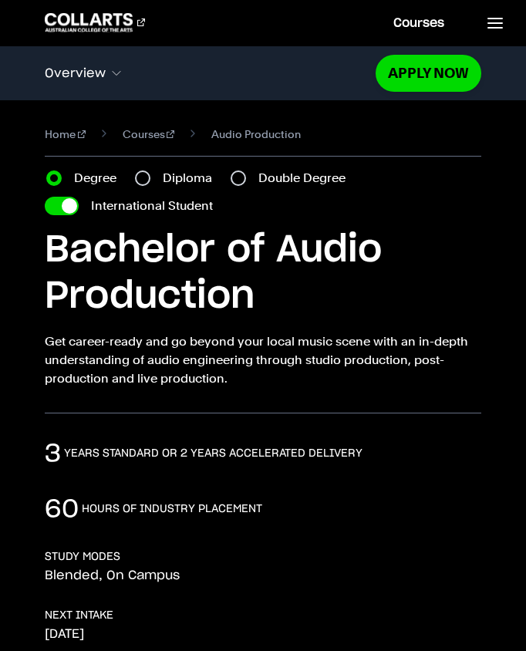
click at [498, 32] on icon at bounding box center [495, 23] width 19 height 19
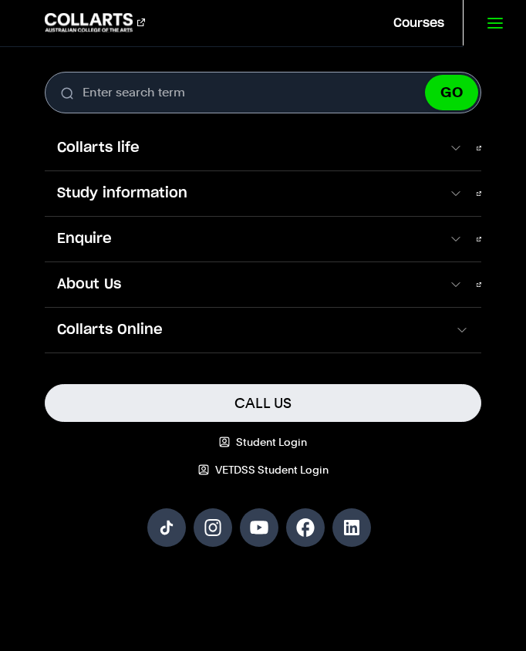
click at [499, 25] on icon at bounding box center [495, 23] width 19 height 19
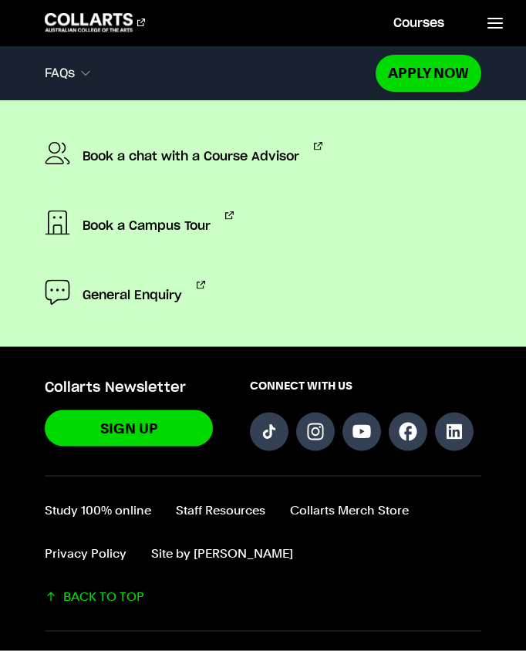
scroll to position [6607, 0]
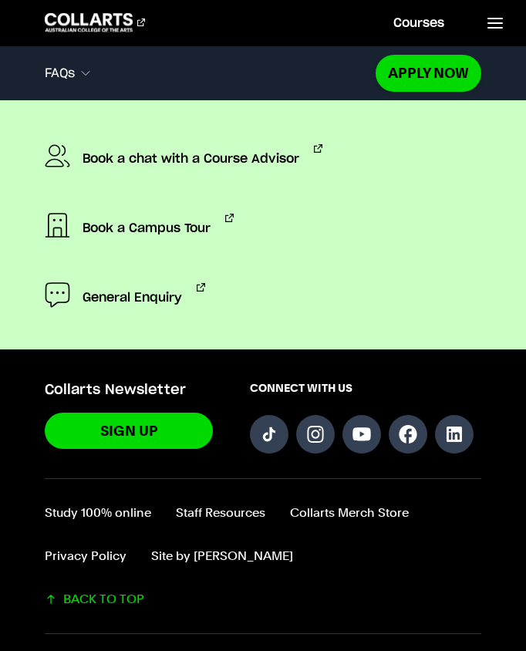
click at [160, 283] on span "General Enquiry" at bounding box center [133, 297] width 100 height 29
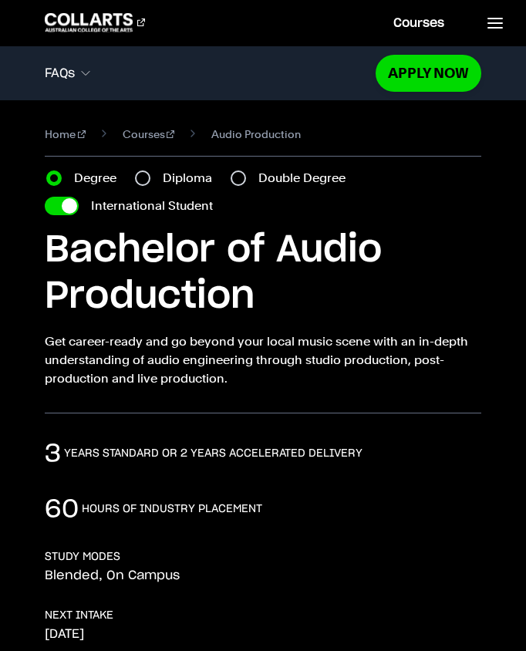
scroll to position [6658, 0]
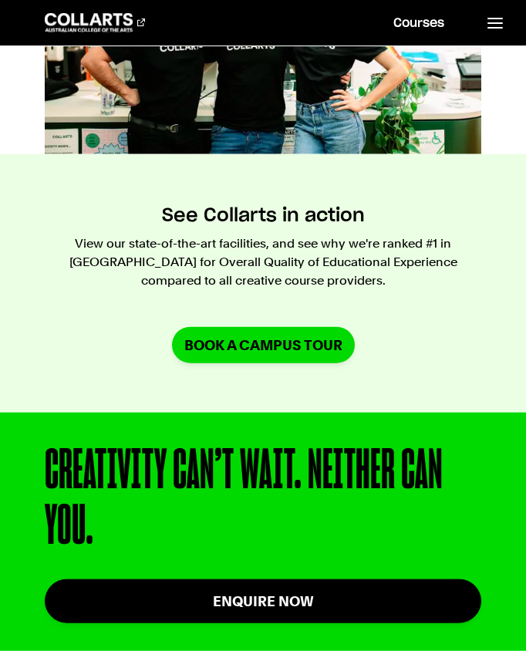
scroll to position [1041, 0]
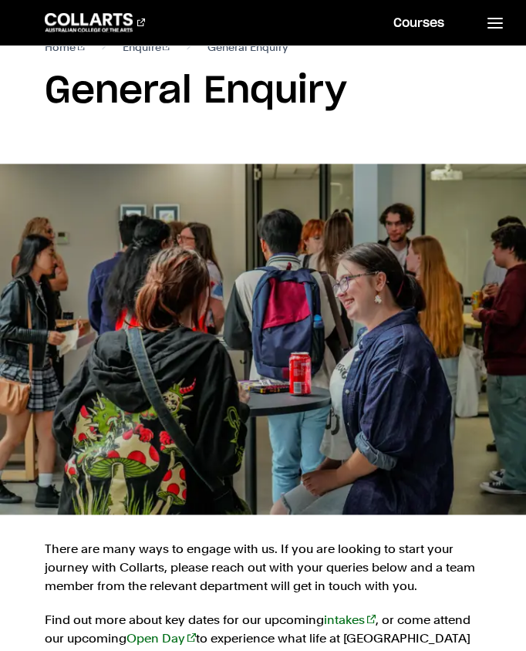
scroll to position [18, 0]
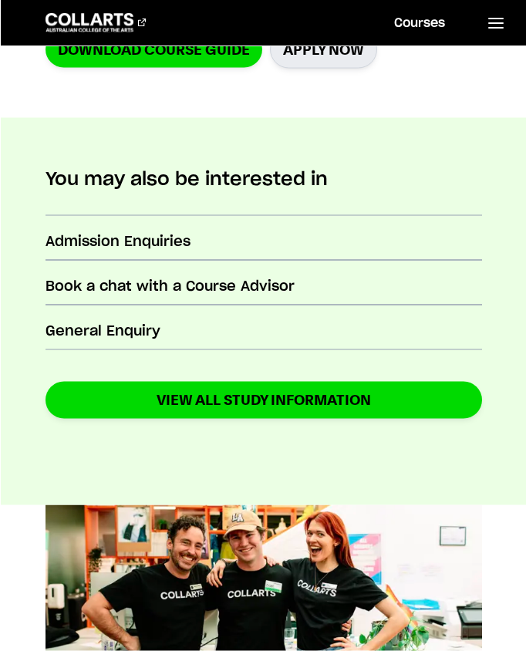
scroll to position [508, 0]
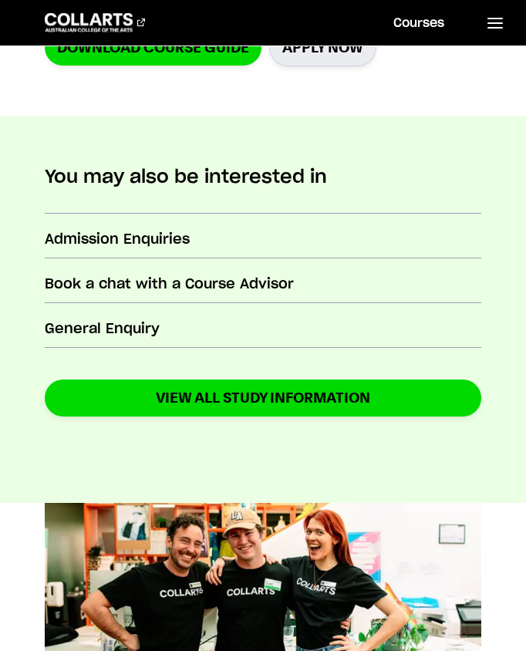
click at [400, 323] on h3 "General Enquiry" at bounding box center [263, 329] width 437 height 20
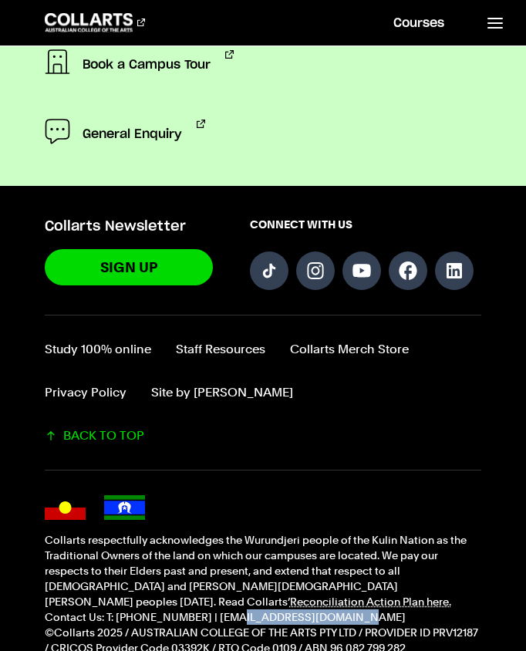
scroll to position [2023, 0]
